Goal: Task Accomplishment & Management: Use online tool/utility

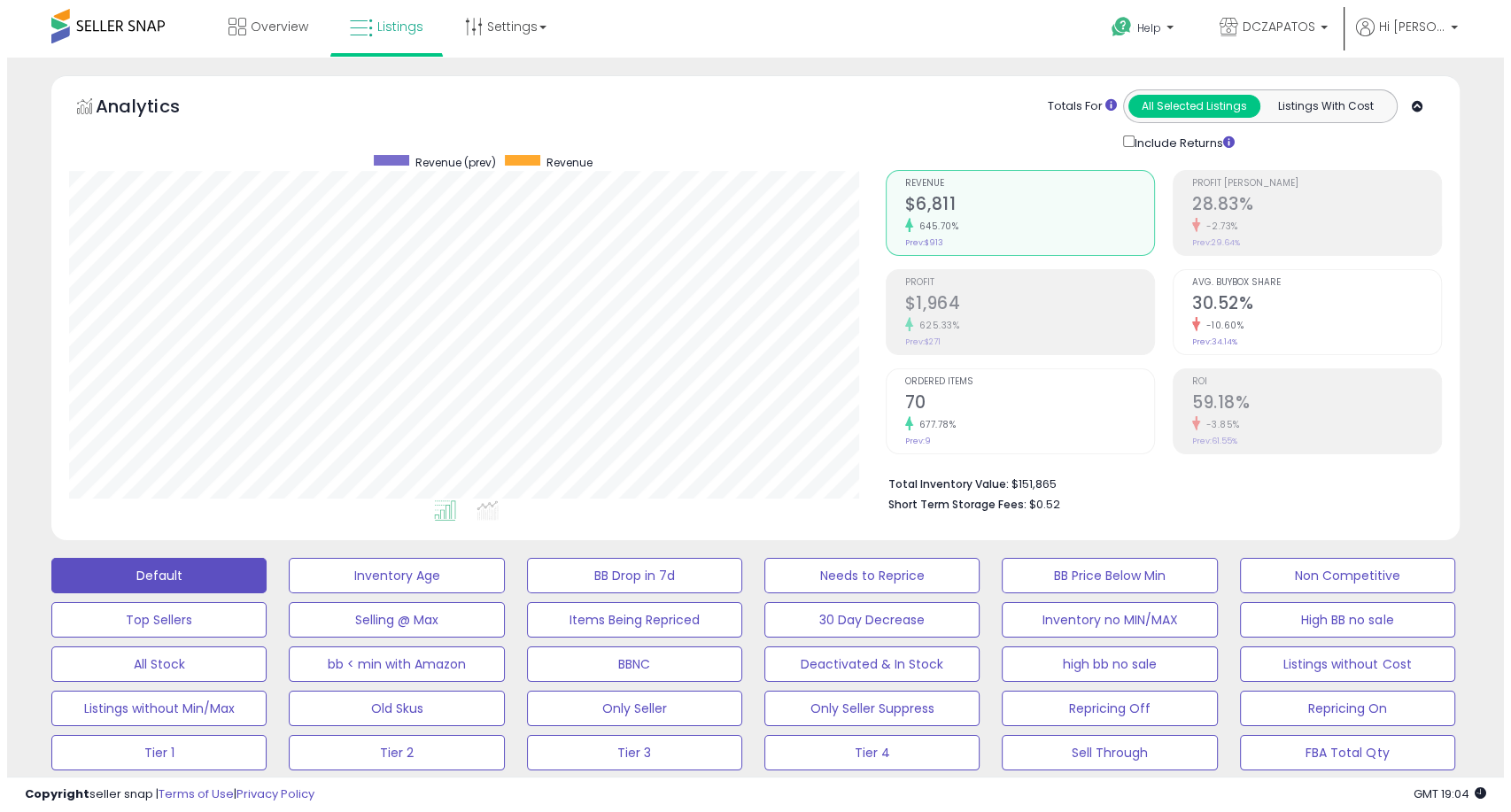
scroll to position [362, 815]
click at [162, 576] on button "Default" at bounding box center [152, 575] width 215 height 36
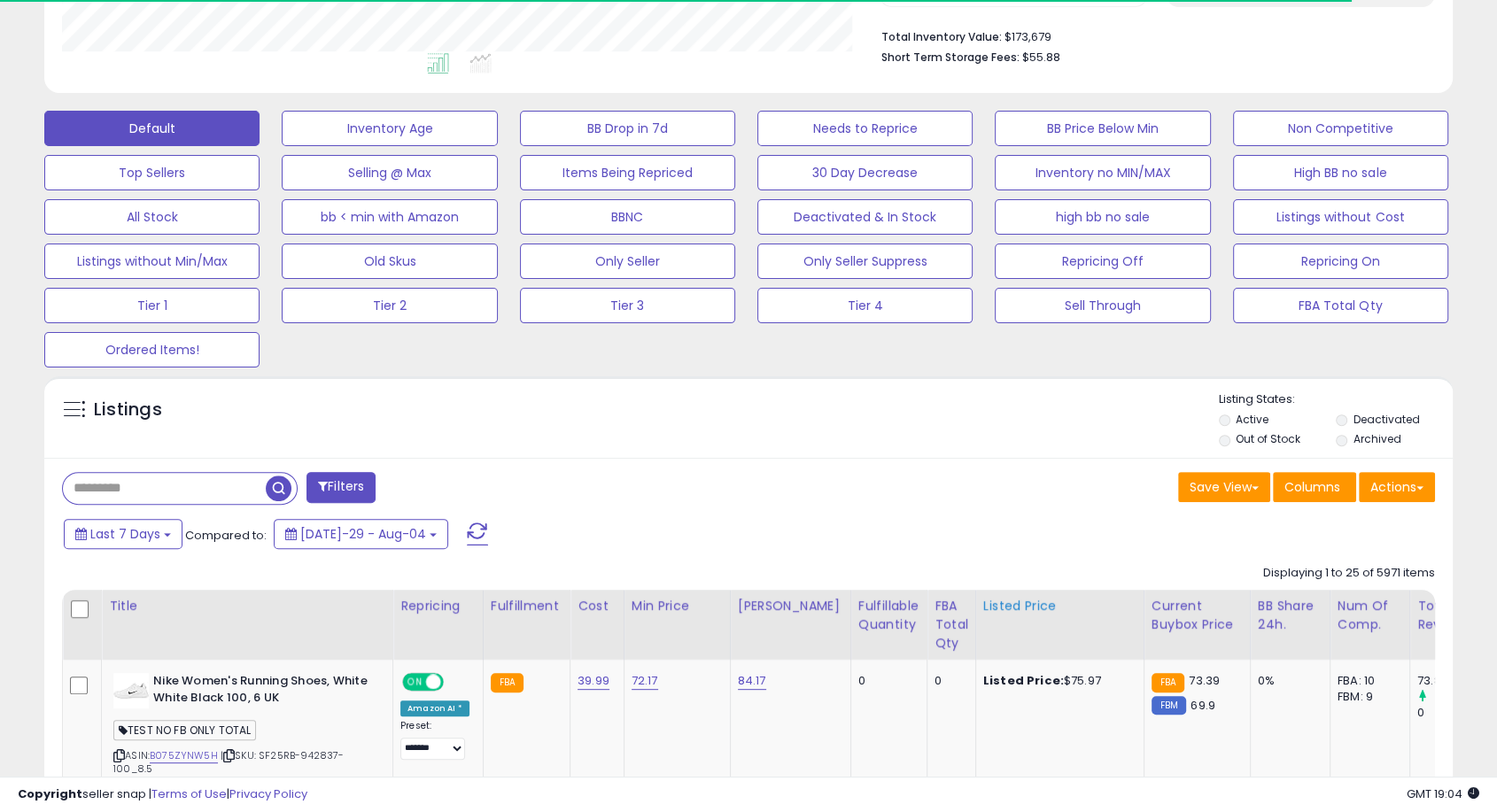
scroll to position [491, 0]
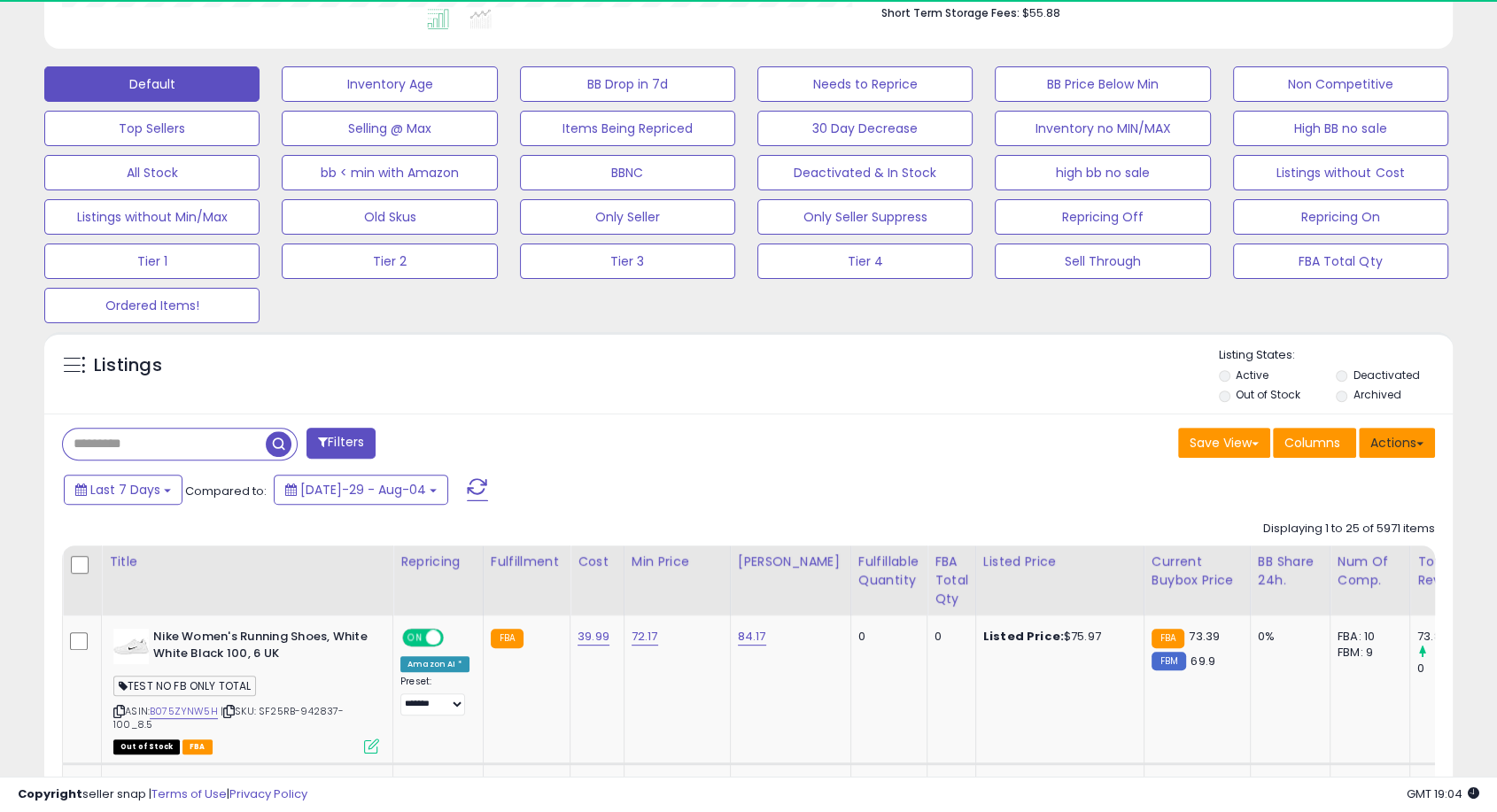
click at [1407, 448] on button "Actions" at bounding box center [1396, 443] width 76 height 30
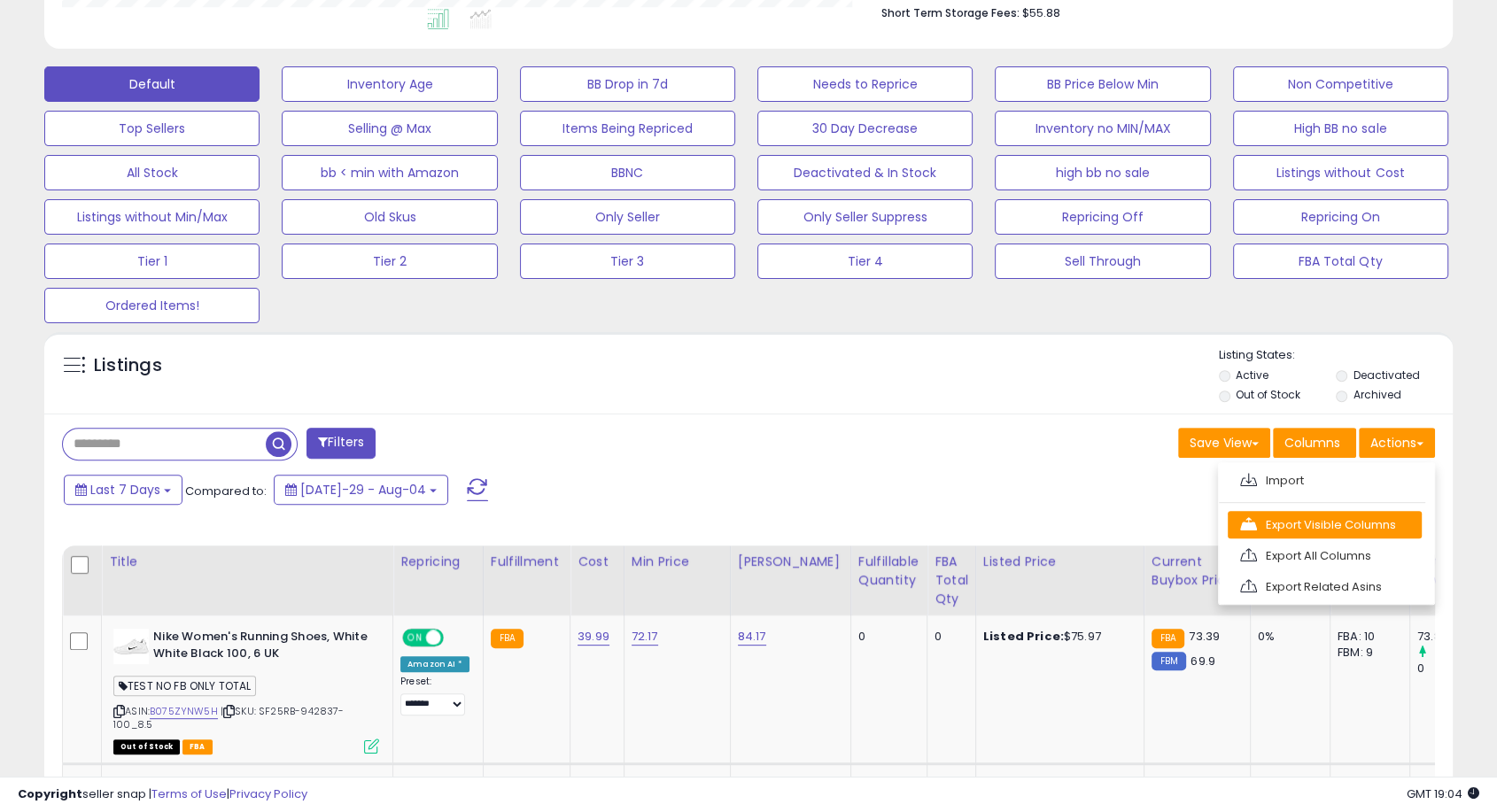
click at [1333, 529] on link "Export Visible Columns" at bounding box center [1325, 525] width 194 height 28
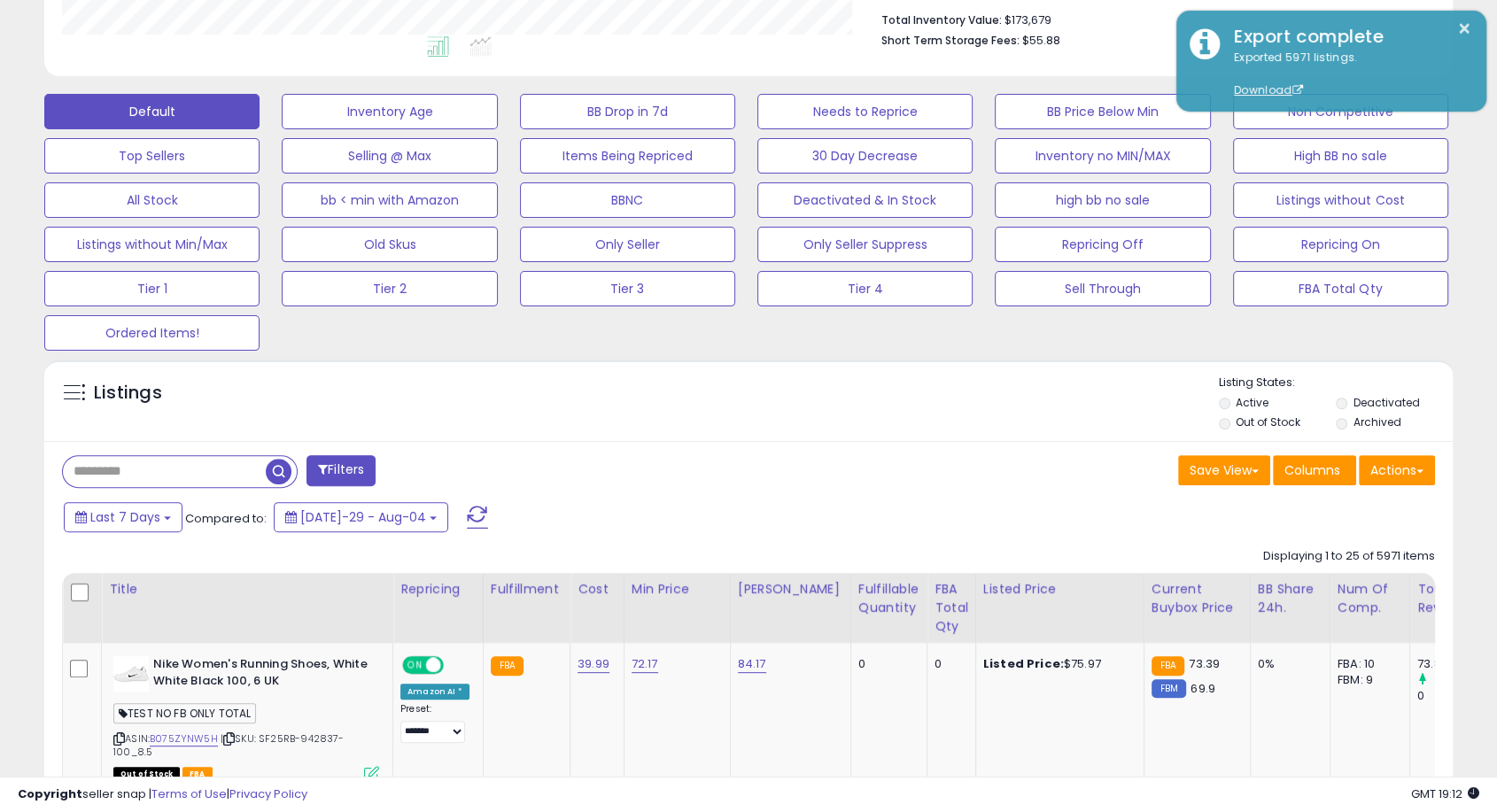
scroll to position [589, 0]
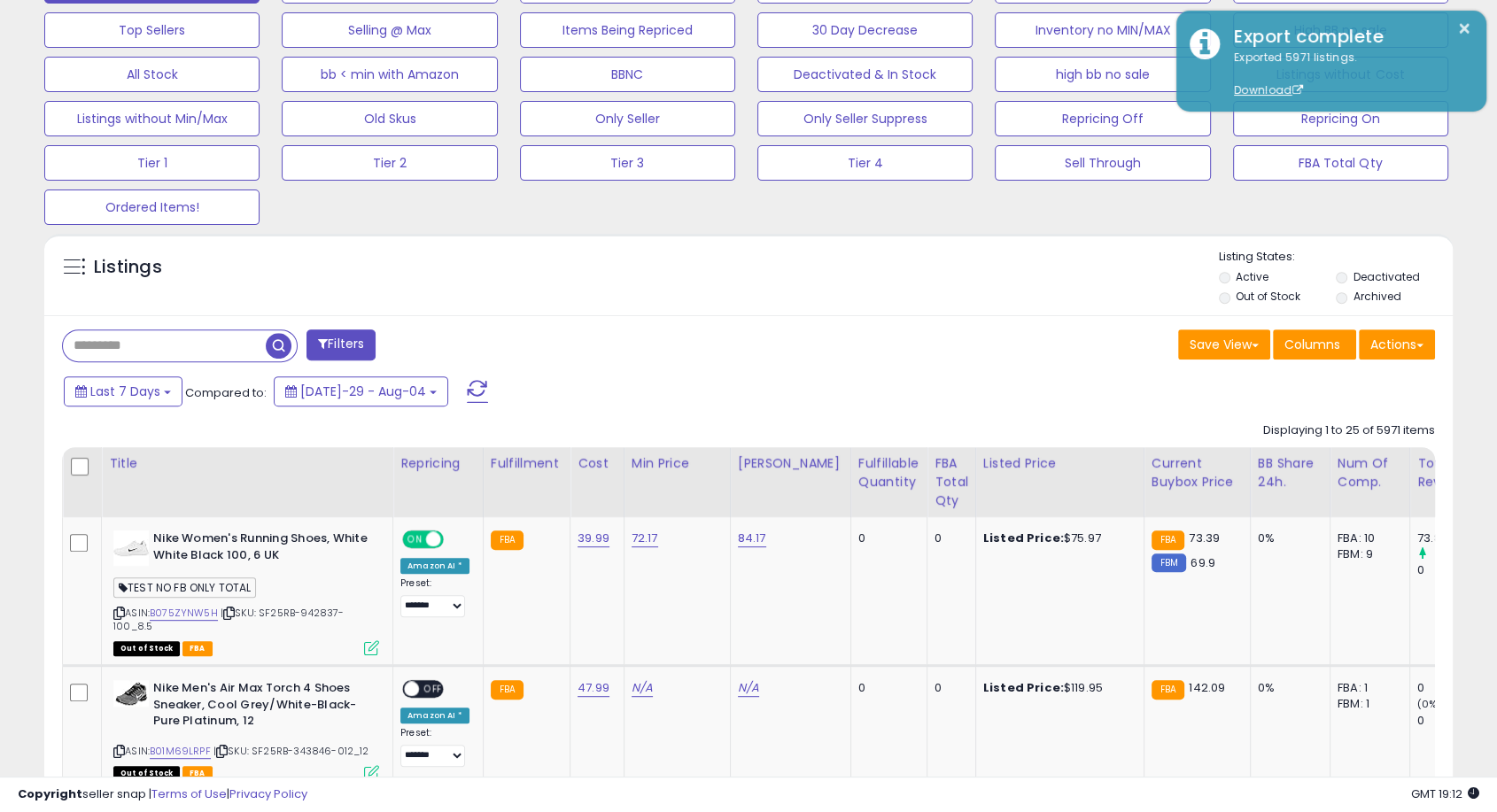
click at [179, 349] on input "text" at bounding box center [163, 345] width 203 height 31
click at [250, 340] on input "text" at bounding box center [231, 345] width 338 height 31
paste input "**********"
type input "**********"
click at [421, 335] on span "button" at bounding box center [413, 346] width 26 height 26
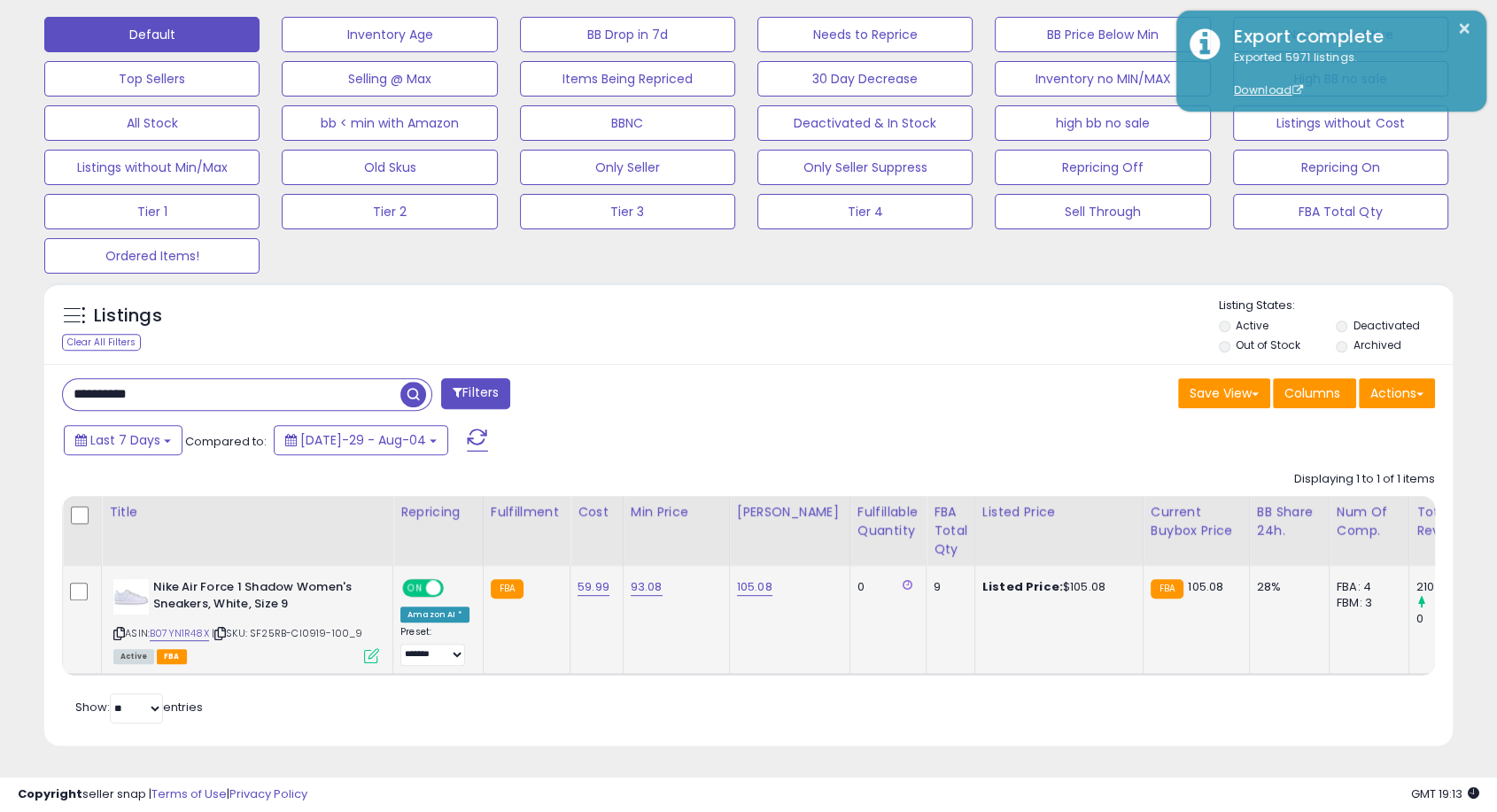
scroll to position [362, 815]
click at [745, 578] on link "105.08" at bounding box center [755, 587] width 36 height 18
drag, startPoint x: 701, startPoint y: 533, endPoint x: 434, endPoint y: 521, distance: 267.3
click at [433, 522] on table "Title Repricing" at bounding box center [1209, 585] width 2293 height 179
type input "***"
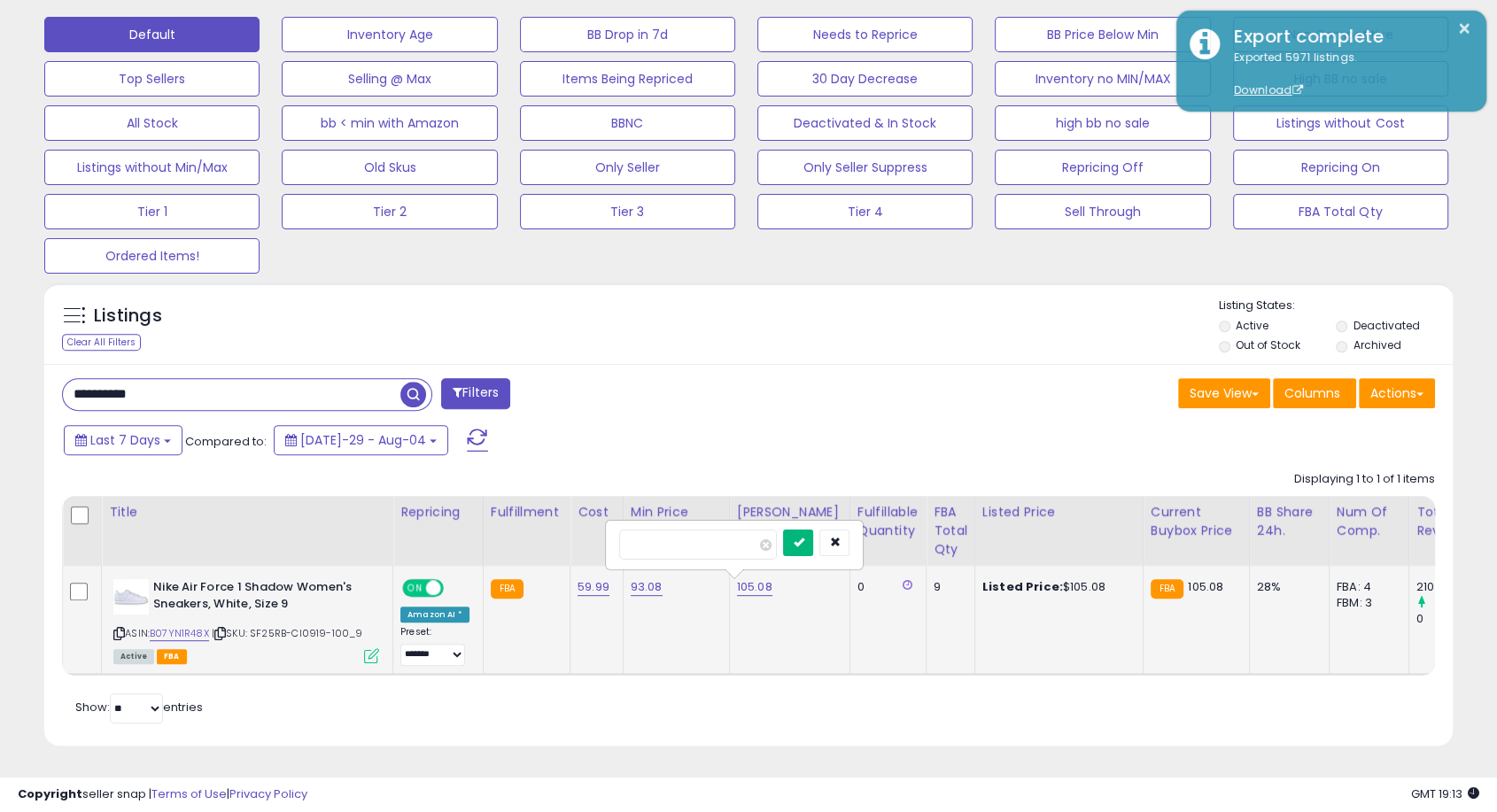
click at [803, 537] on icon "submit" at bounding box center [798, 542] width 11 height 11
click at [637, 578] on link "93.08" at bounding box center [646, 587] width 32 height 18
drag, startPoint x: 502, startPoint y: 535, endPoint x: 417, endPoint y: 538, distance: 85.1
click at [417, 538] on table "Title Repricing" at bounding box center [1209, 585] width 2293 height 179
drag, startPoint x: 574, startPoint y: 528, endPoint x: 293, endPoint y: 536, distance: 281.1
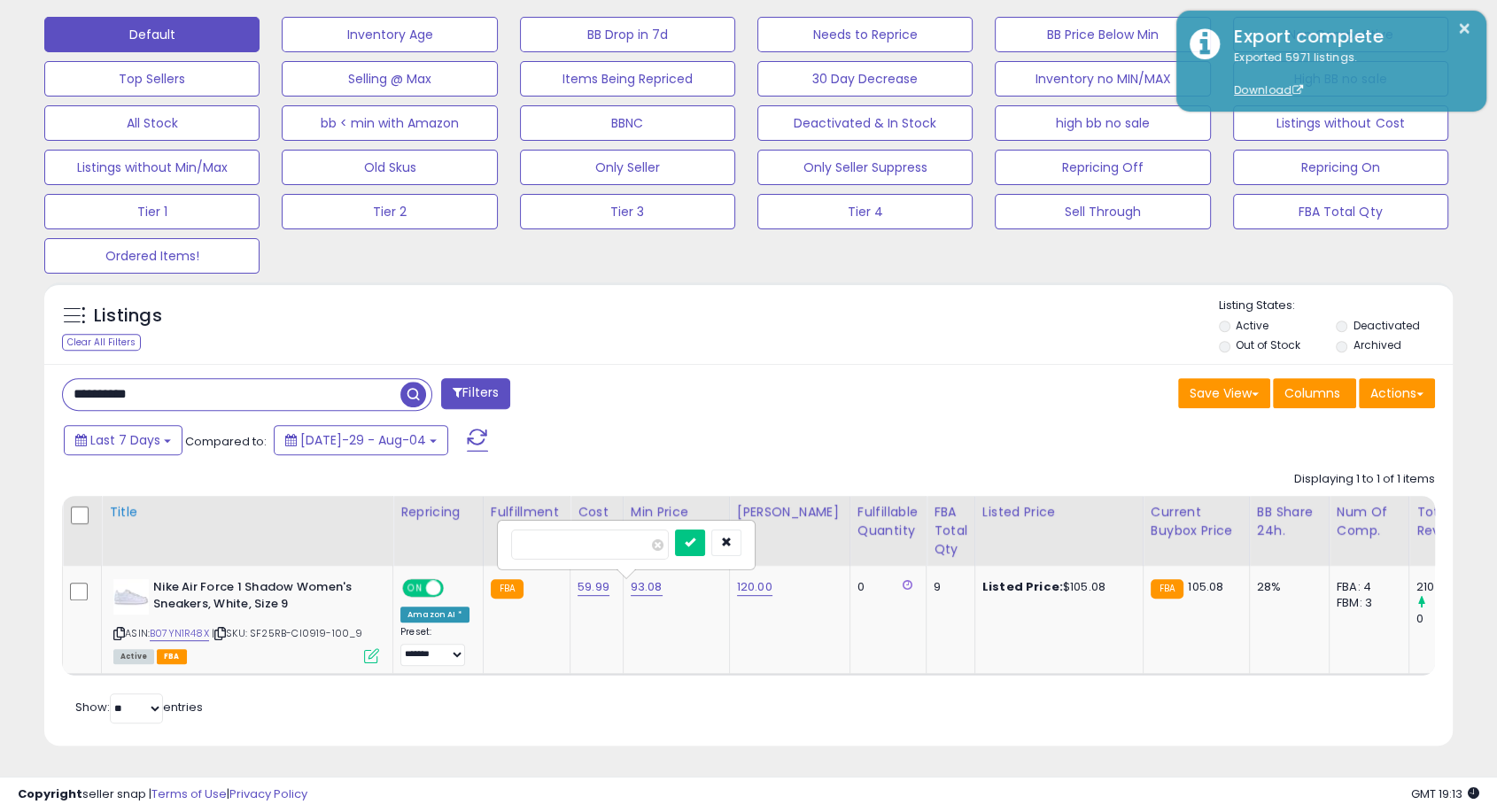
click at [293, 536] on table "Title Repricing" at bounding box center [1209, 585] width 2293 height 179
type input "***"
click at [695, 537] on icon "submit" at bounding box center [690, 542] width 11 height 11
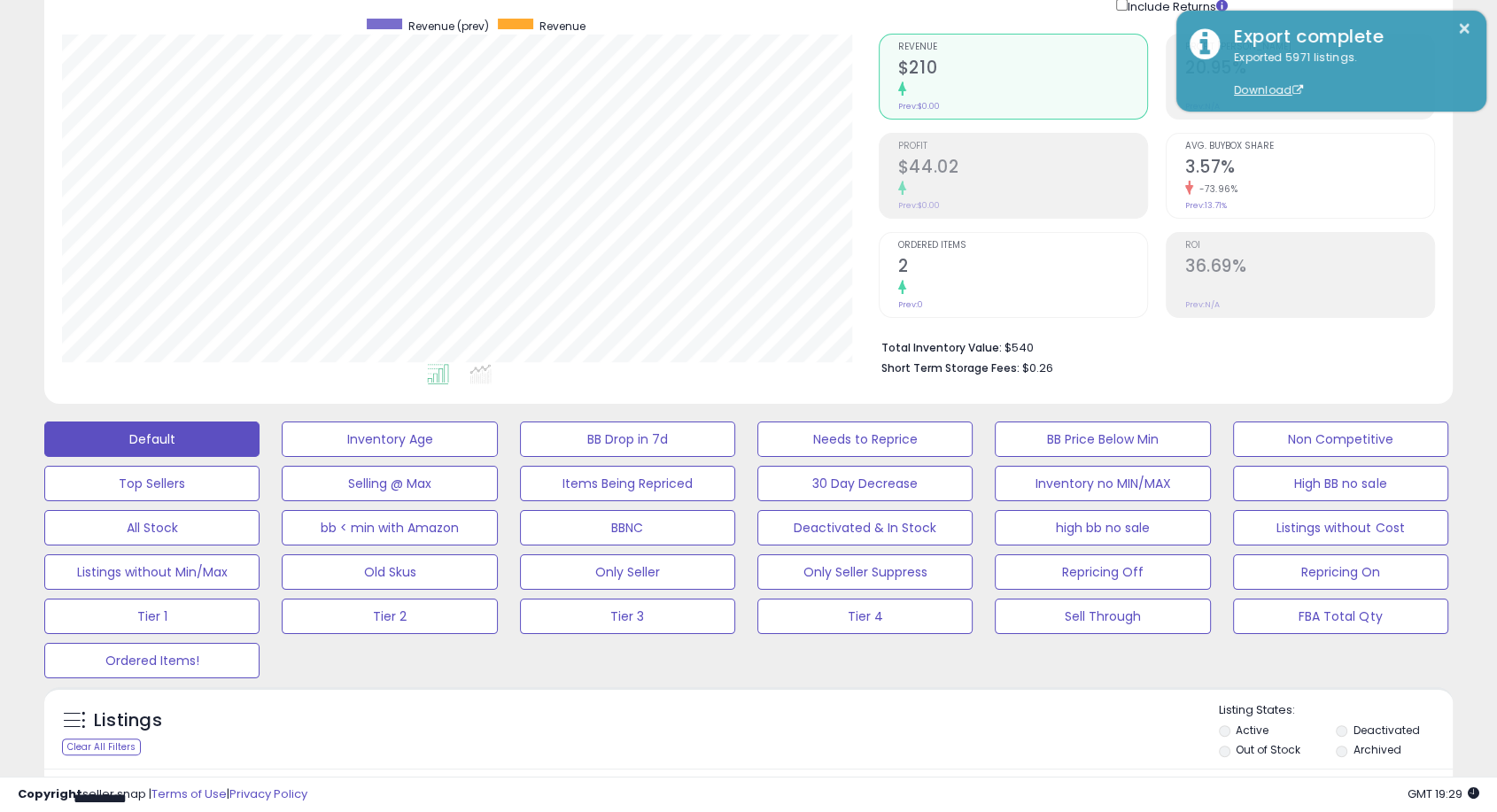
scroll to position [62, 0]
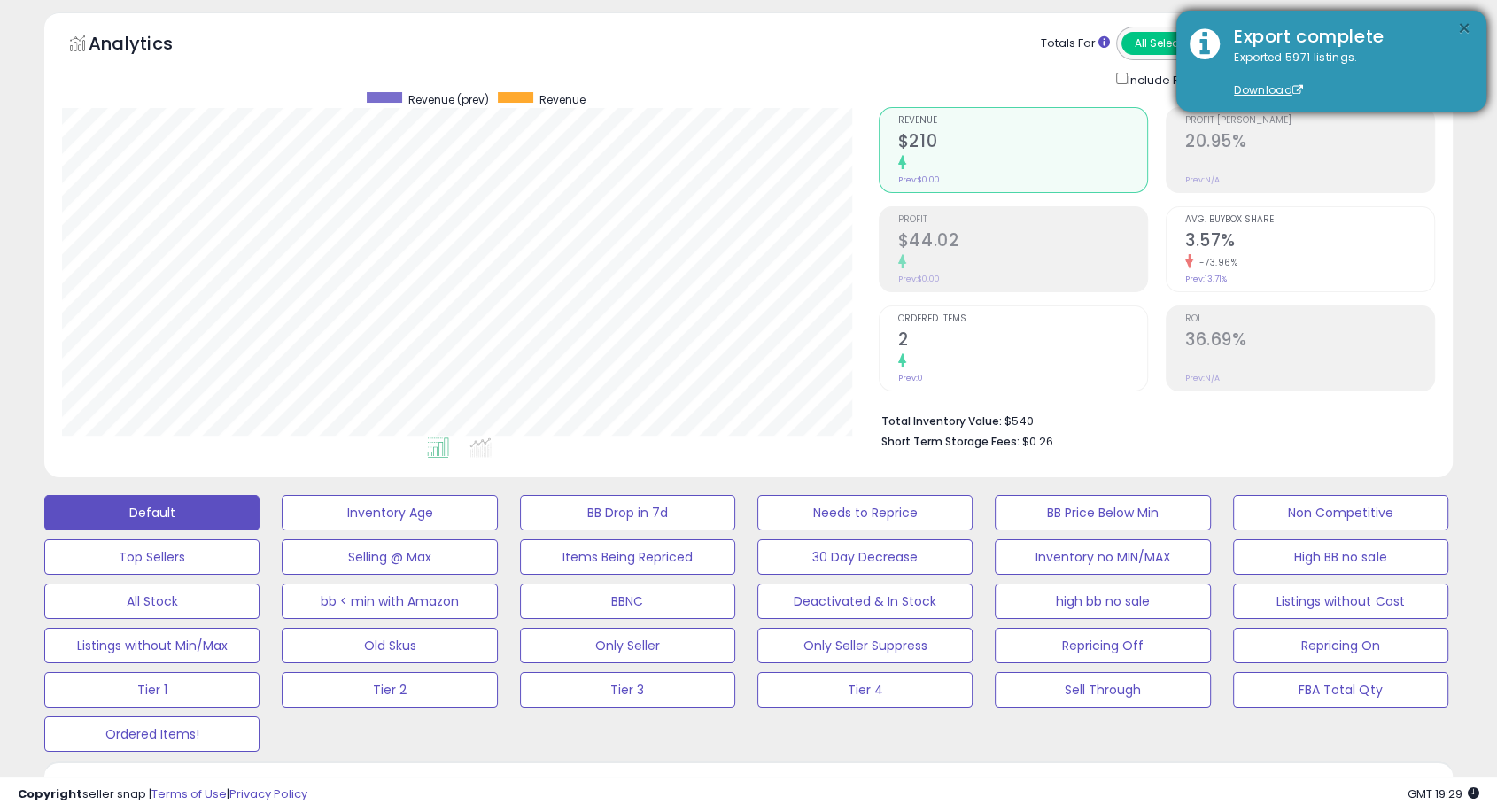
click at [1464, 31] on button "×" at bounding box center [1463, 29] width 14 height 22
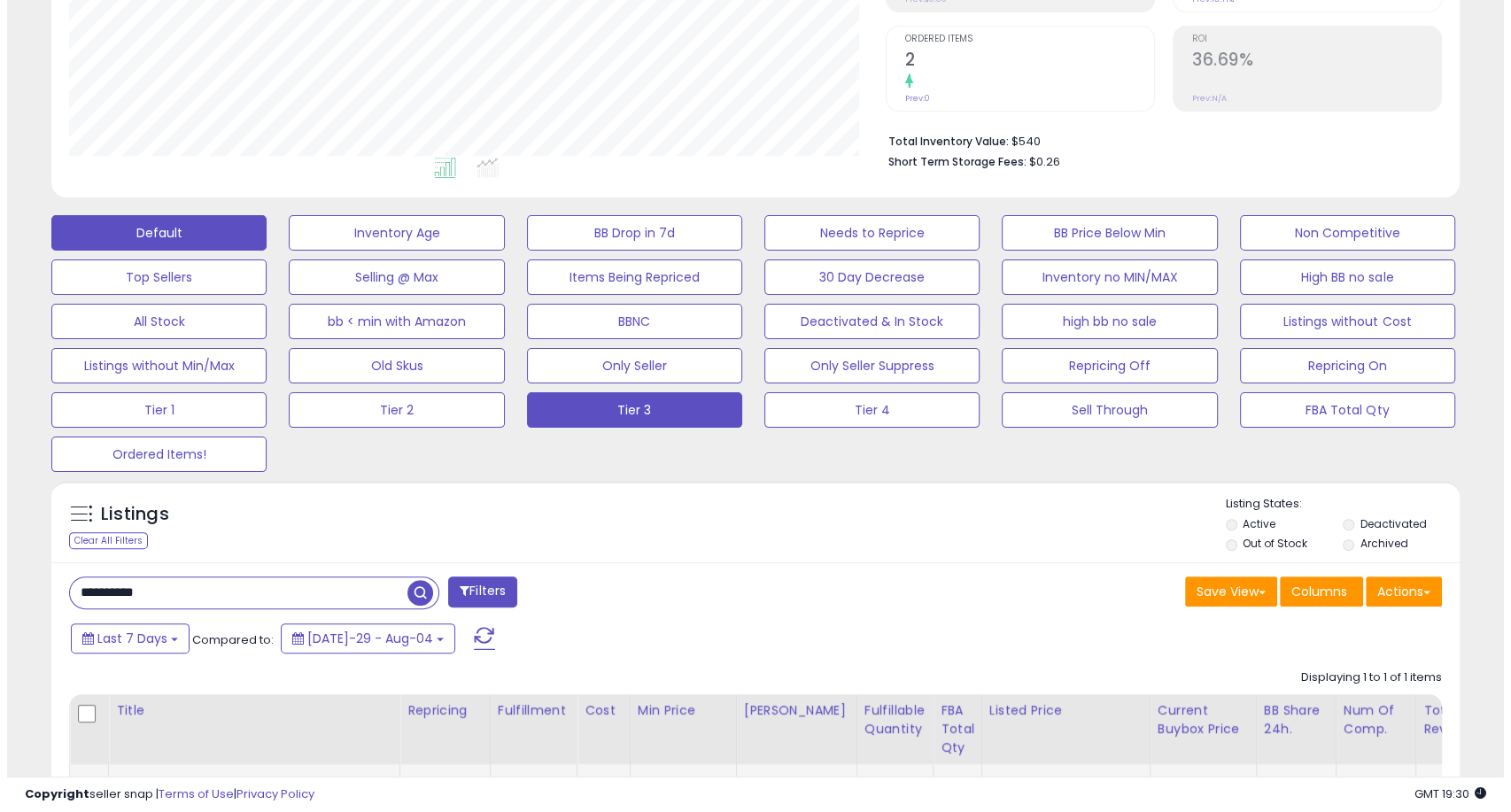
scroll to position [357, 0]
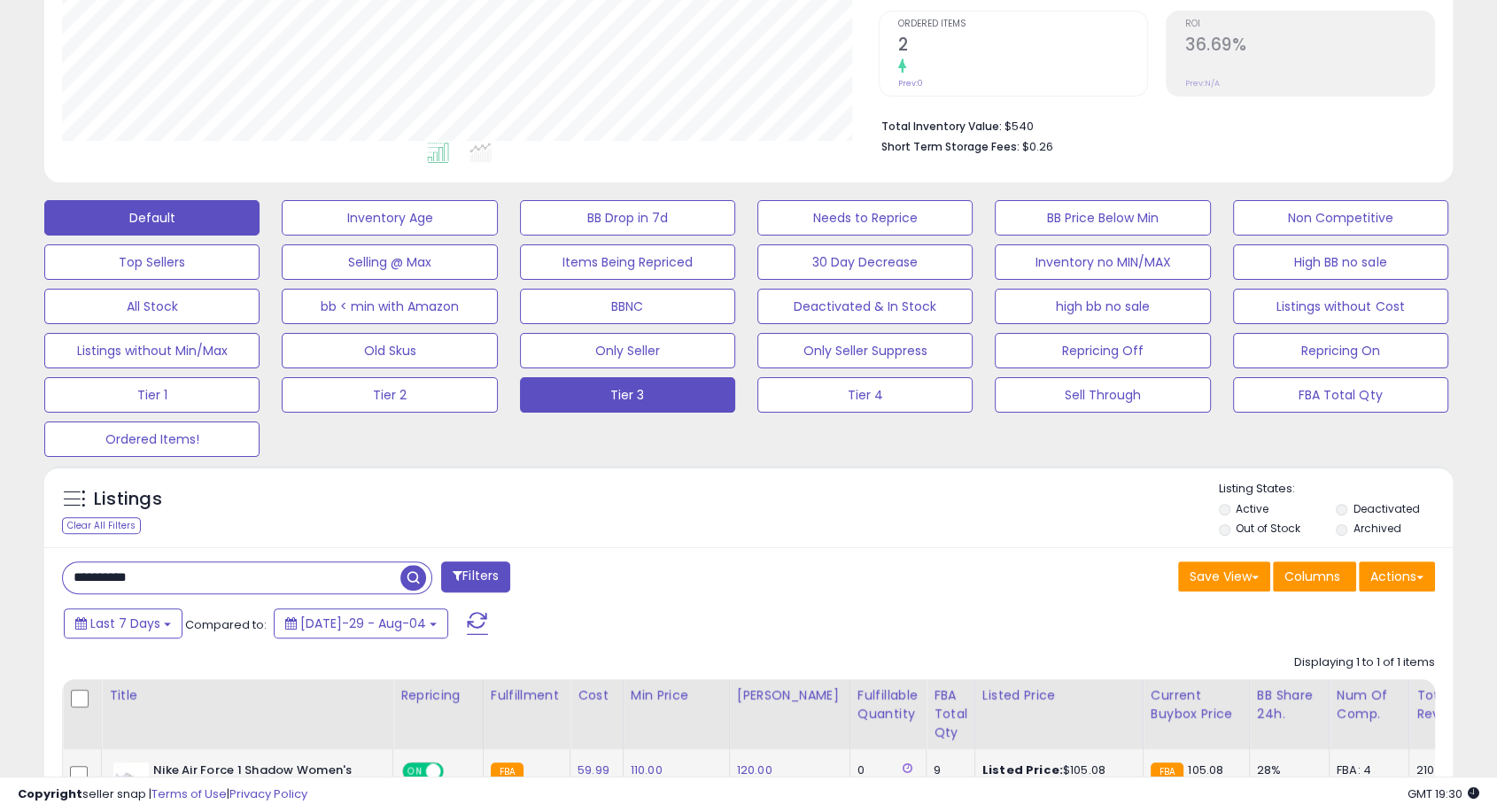
click at [496, 236] on button "Tier 3" at bounding box center [388, 218] width 215 height 36
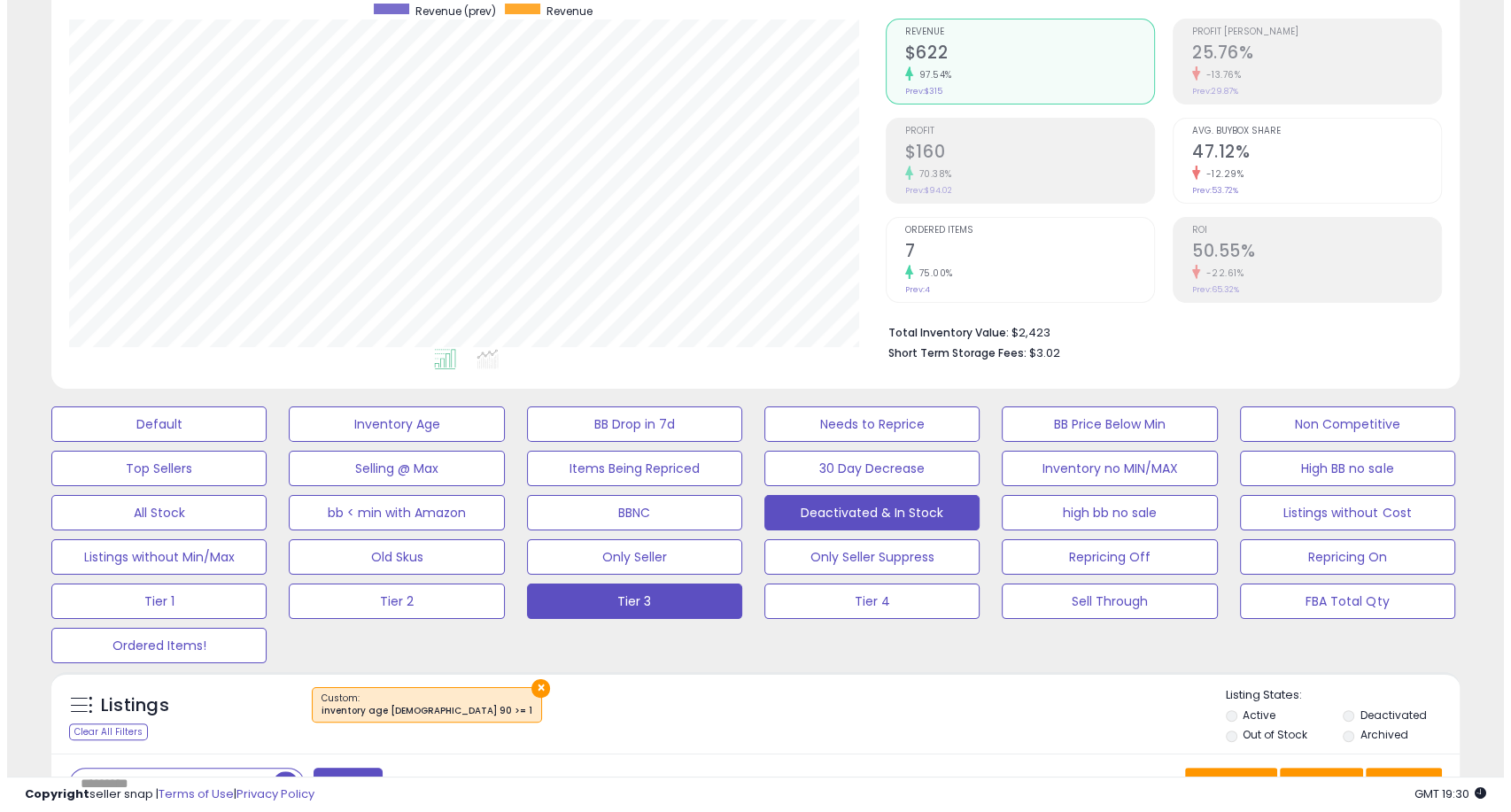
scroll to position [0, 0]
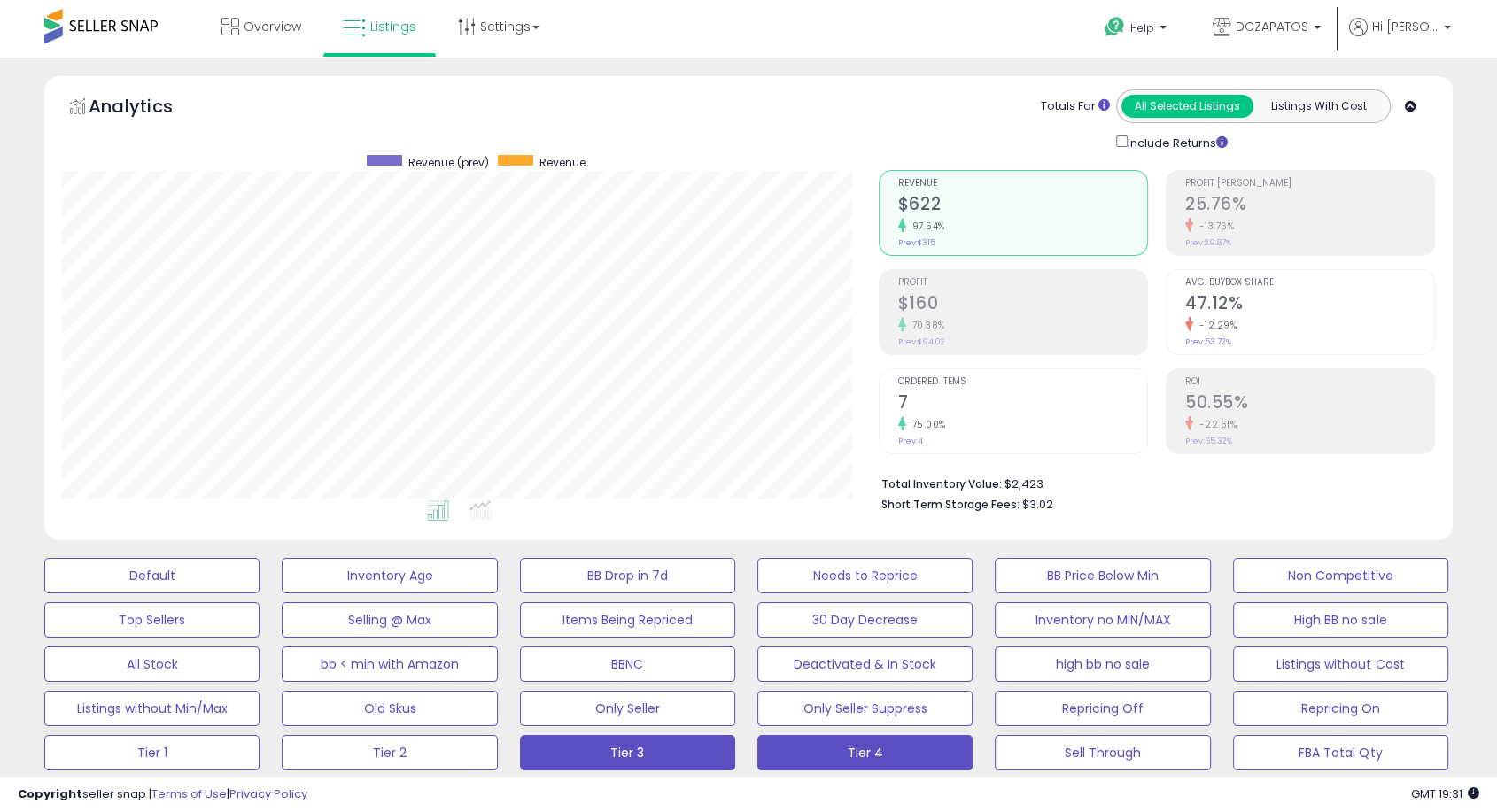
click at [260, 593] on button "Tier 4" at bounding box center [152, 575] width 215 height 36
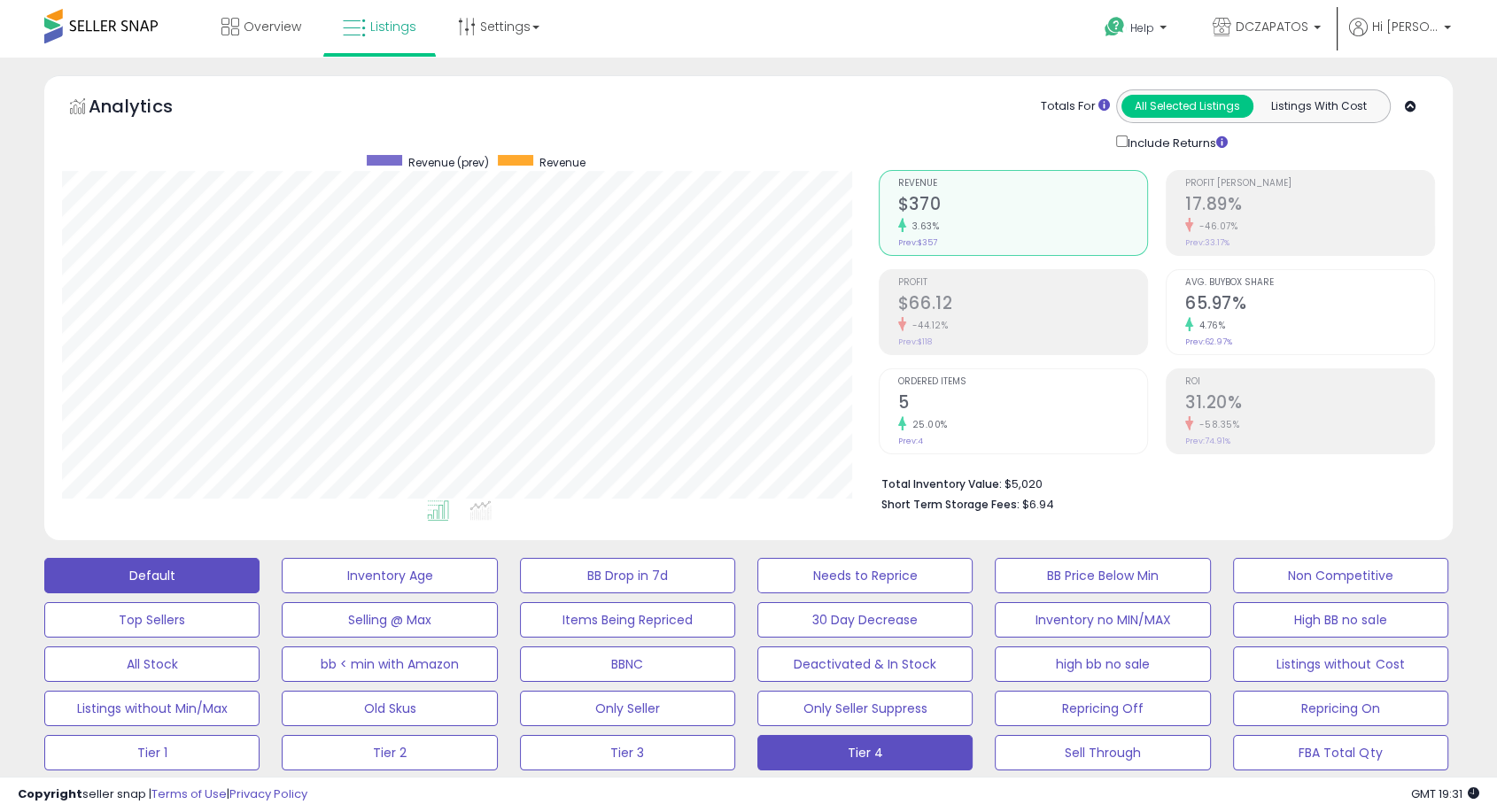
click at [196, 564] on button "Default" at bounding box center [152, 575] width 215 height 36
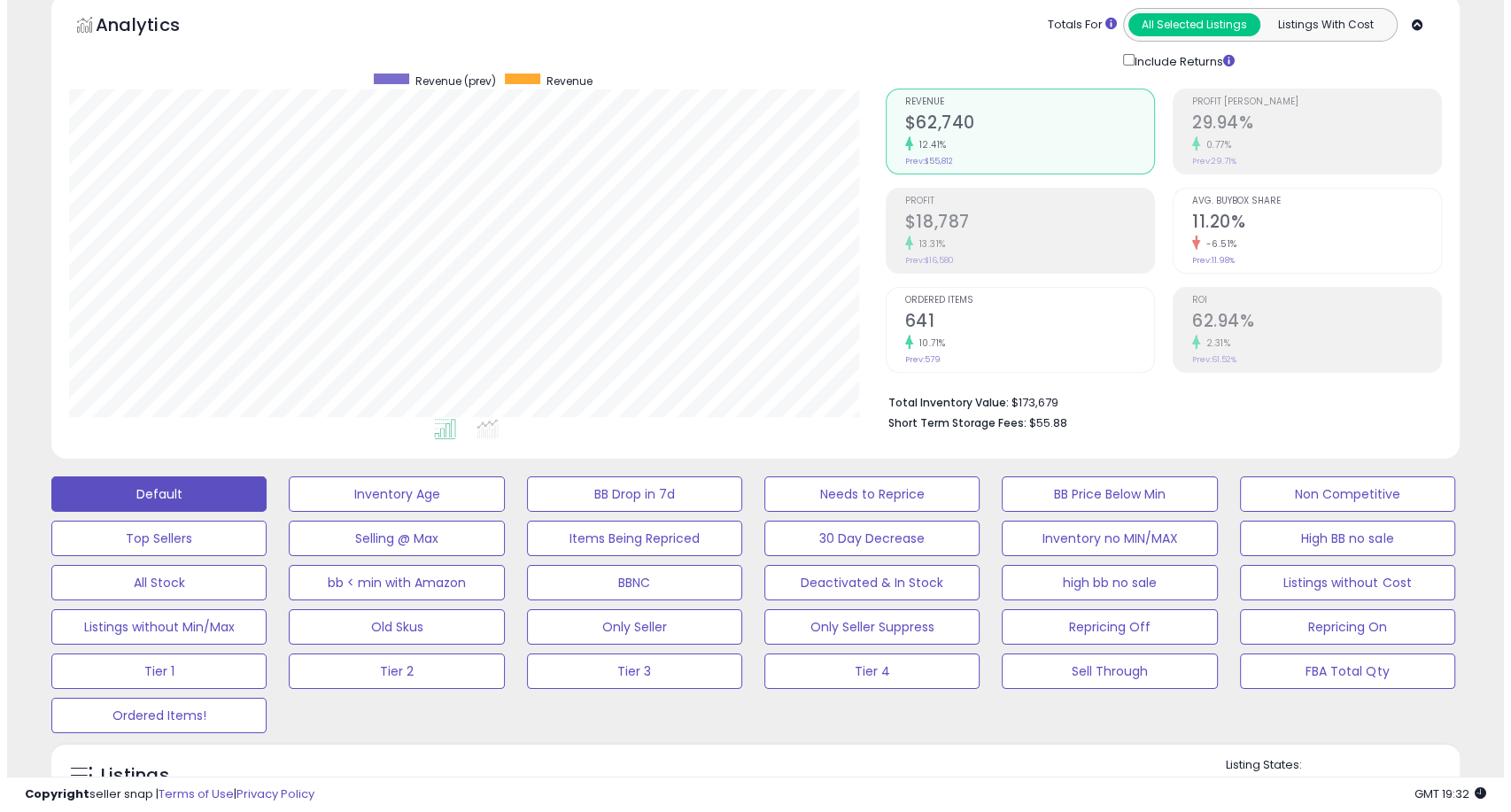
scroll to position [98, 0]
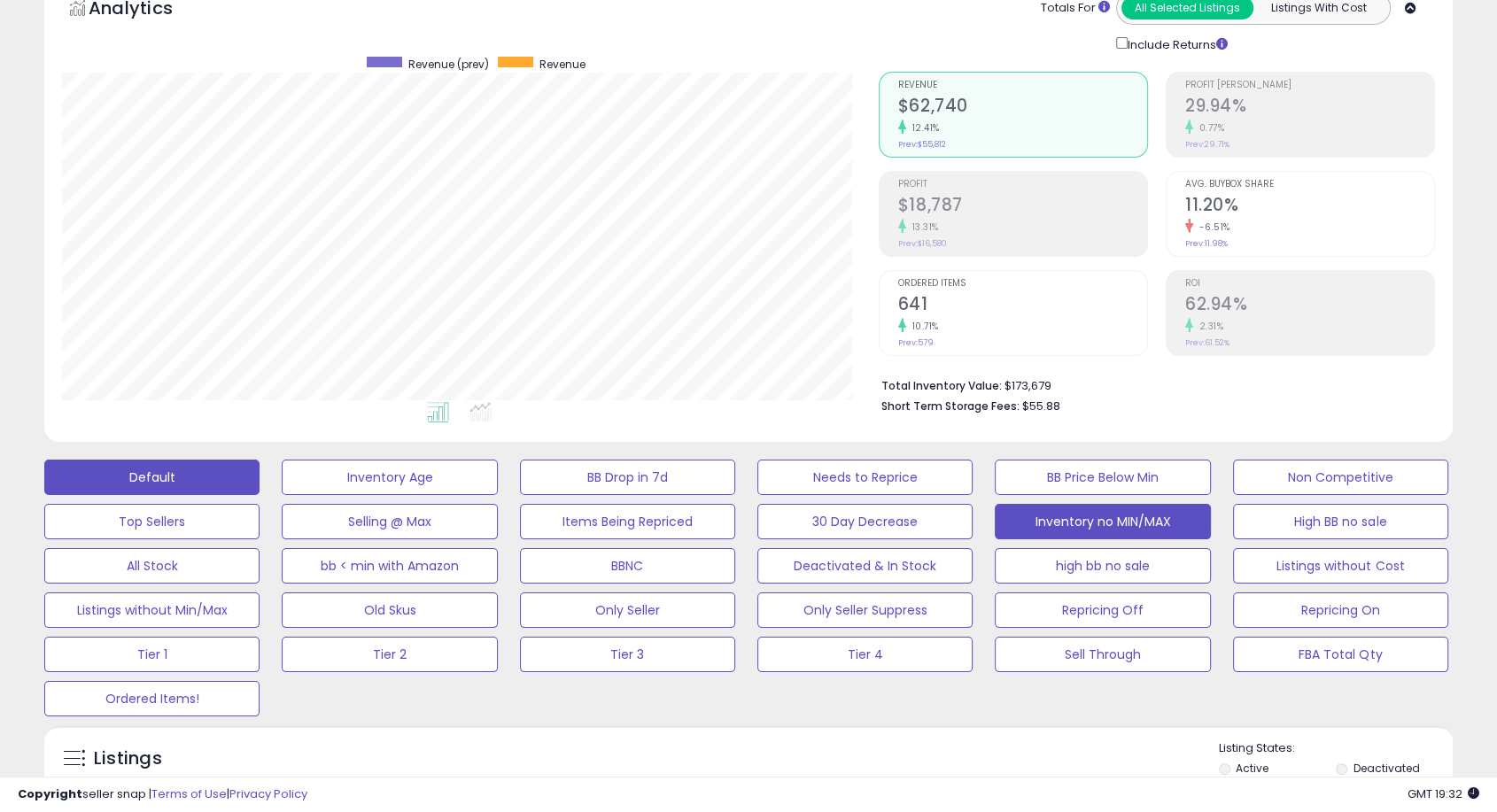
click at [496, 495] on button "Inventory no MIN/MAX" at bounding box center [388, 477] width 215 height 36
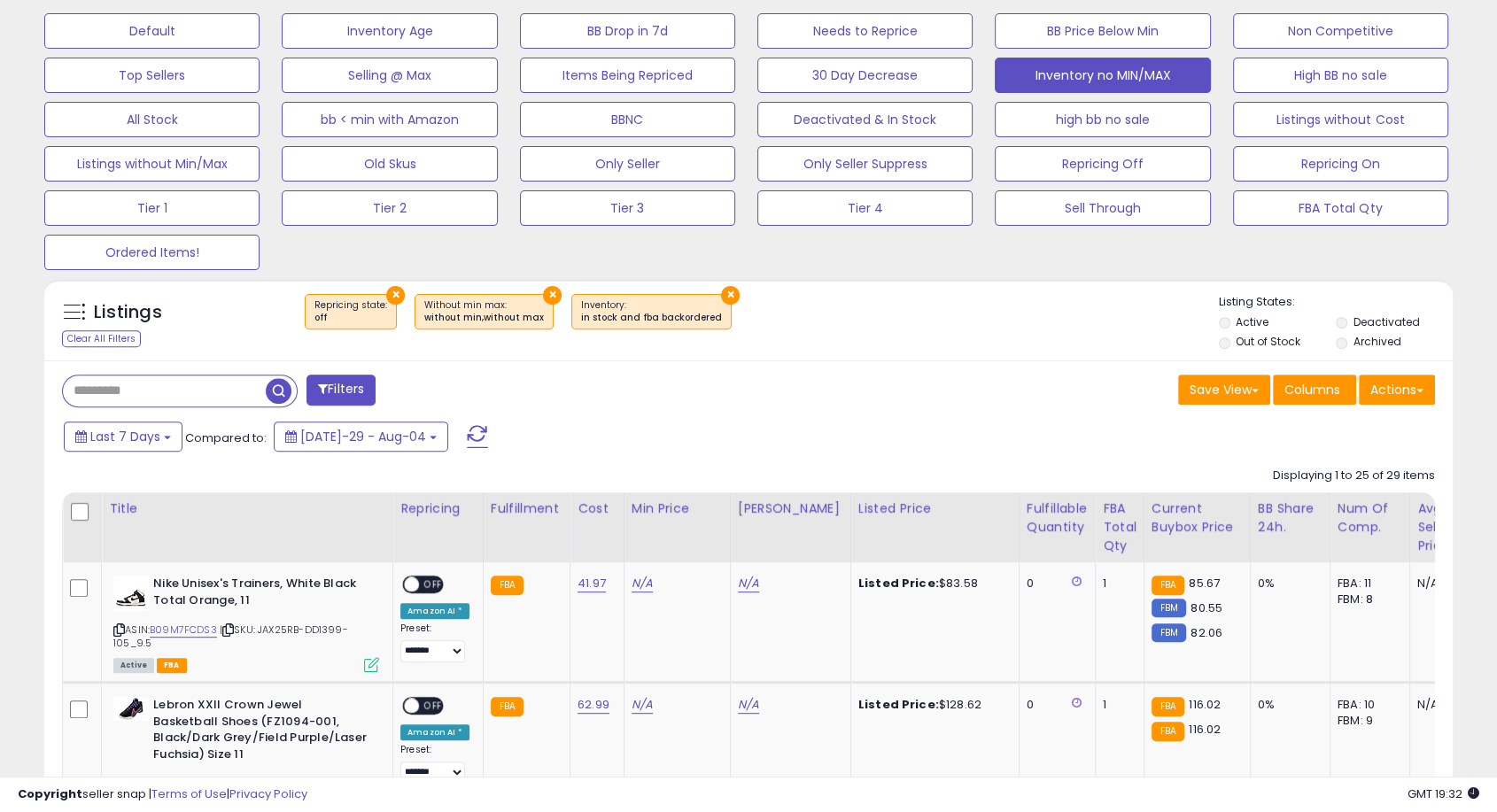
scroll to position [491, 0]
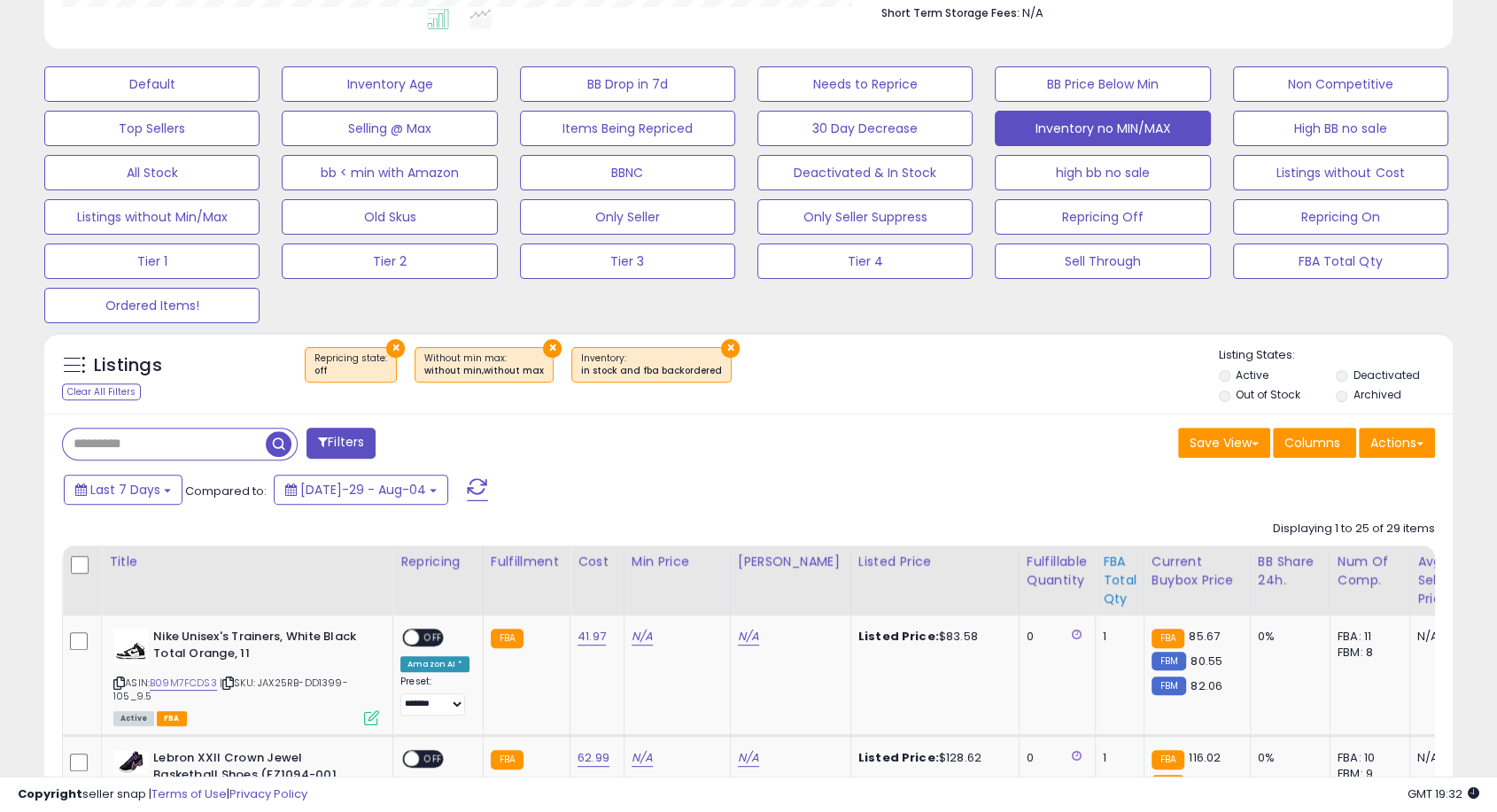
click at [1103, 571] on div "FBA Total Qty" at bounding box center [1120, 580] width 34 height 55
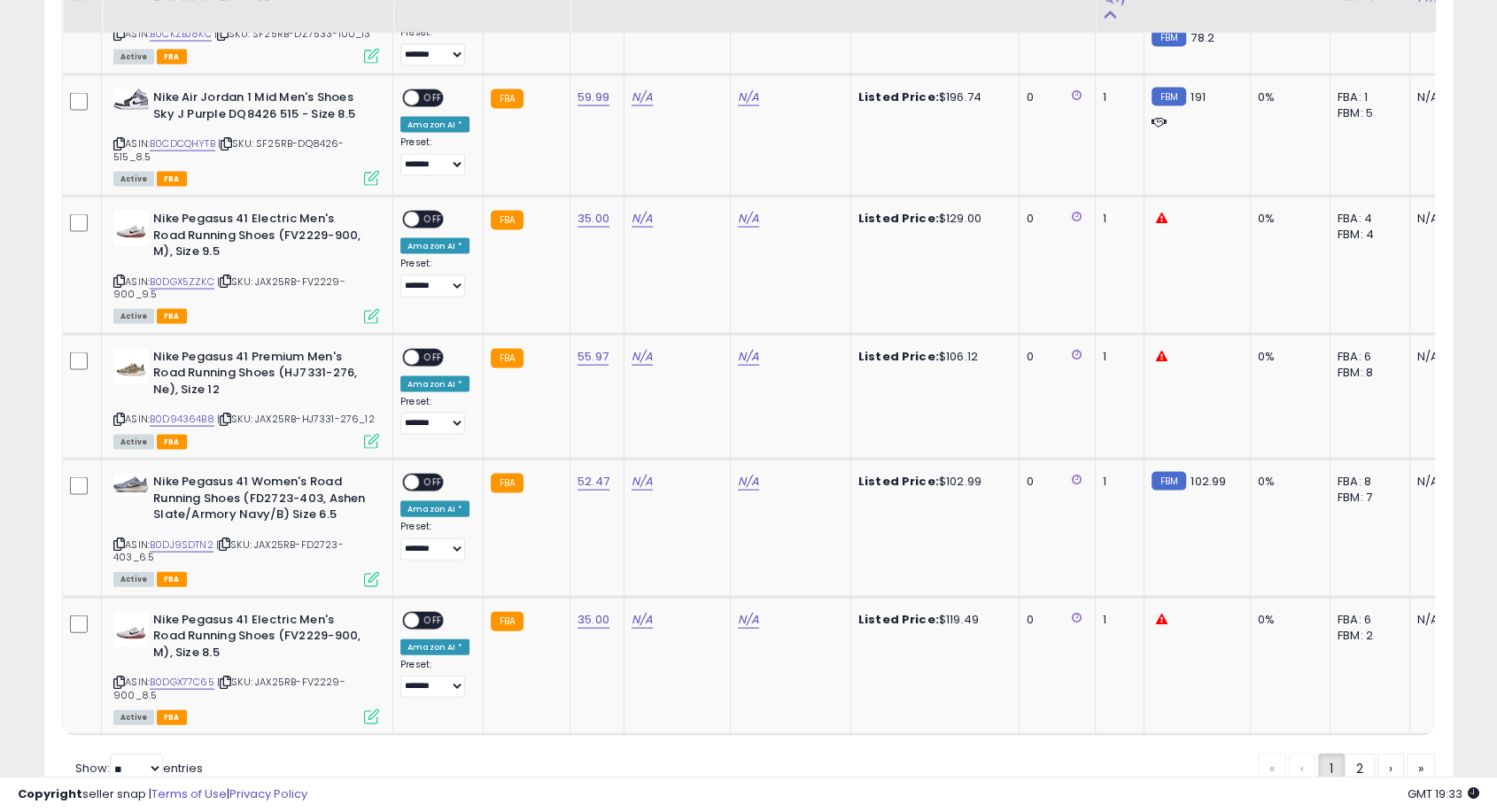
scroll to position [3768, 0]
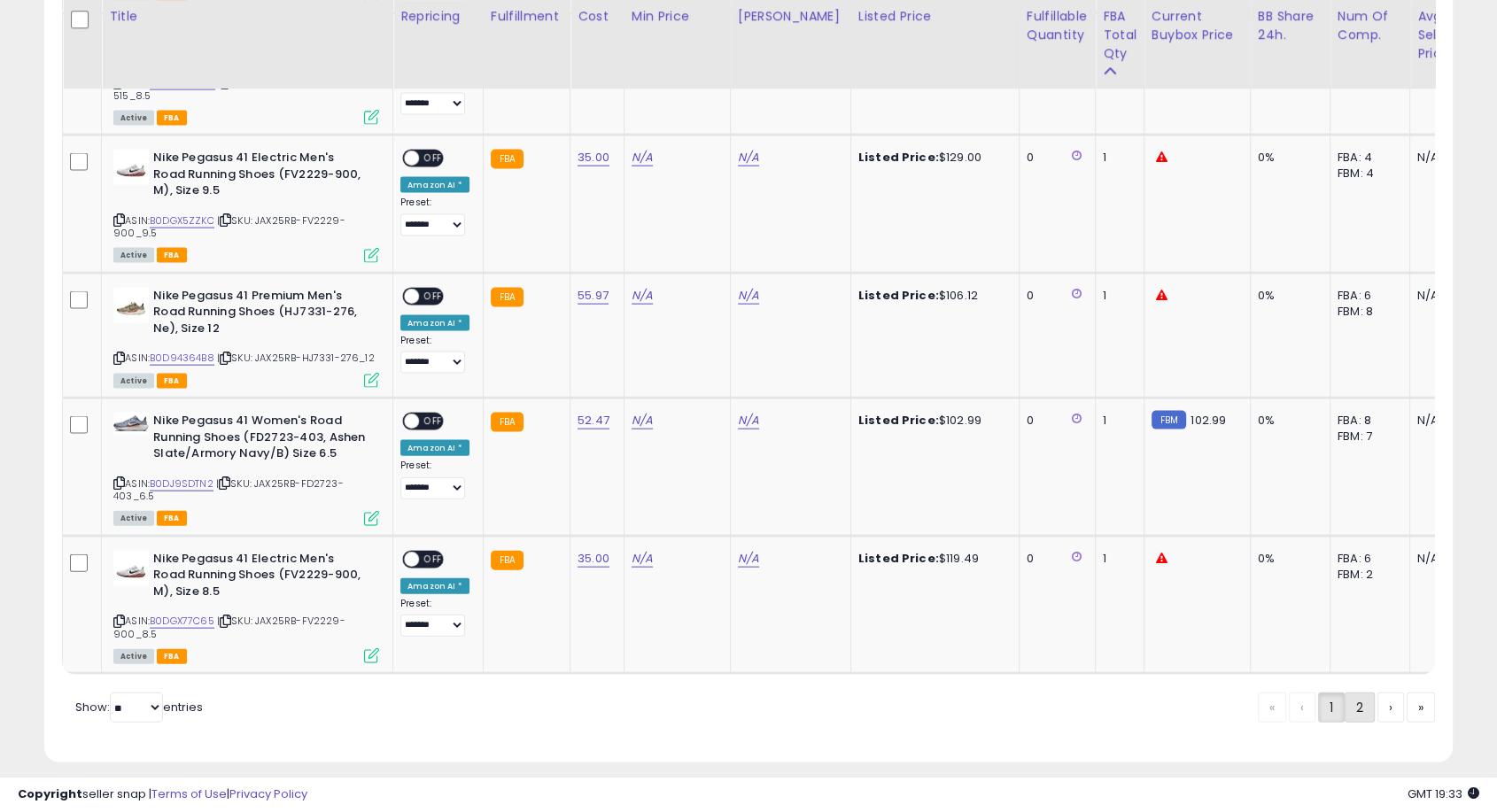
click at [1407, 703] on link "2" at bounding box center [1421, 707] width 29 height 30
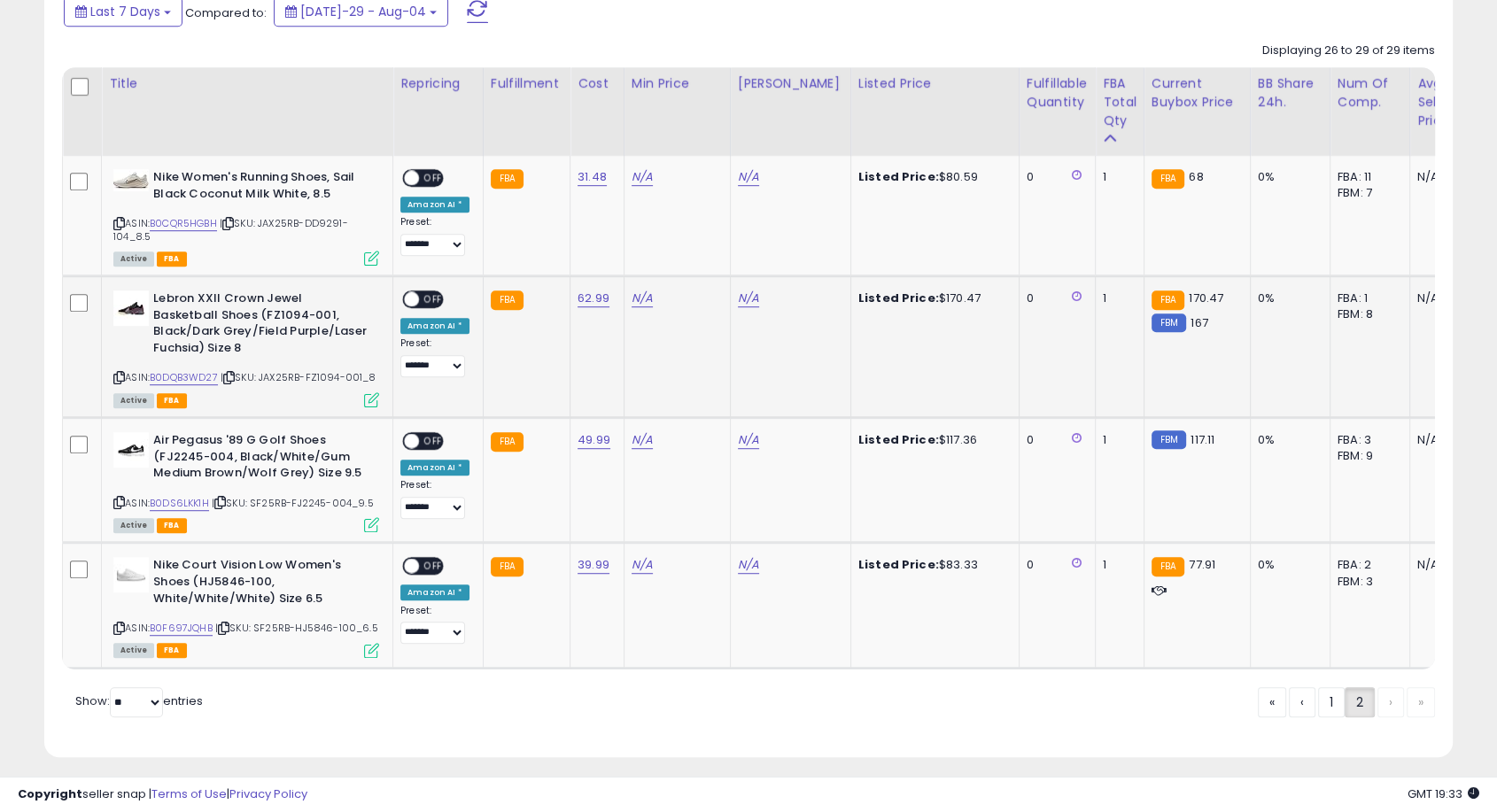
scroll to position [994, 0]
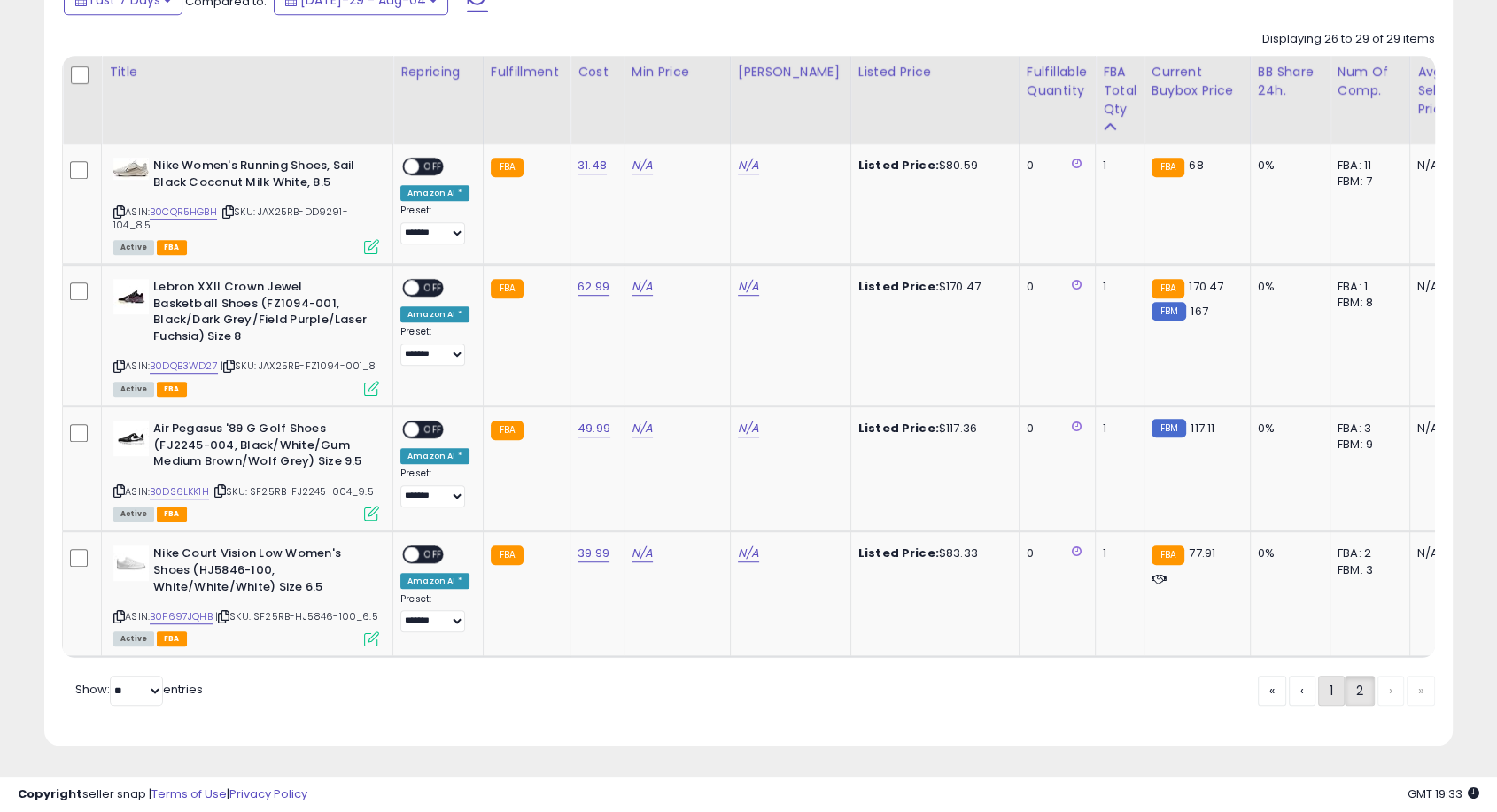
click at [1377, 692] on link "1" at bounding box center [1390, 690] width 27 height 30
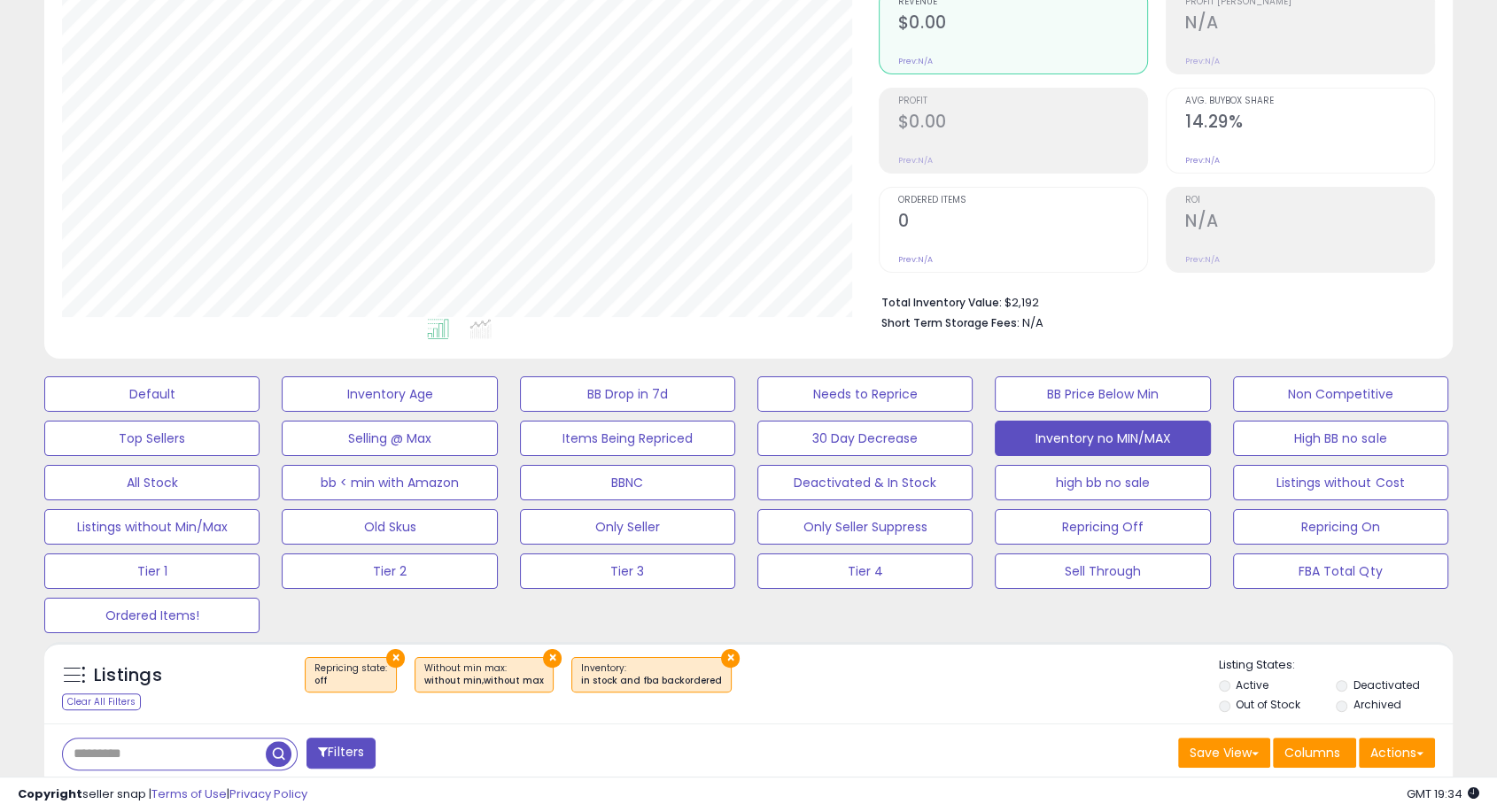
scroll to position [0, 0]
